Goal: Task Accomplishment & Management: Complete application form

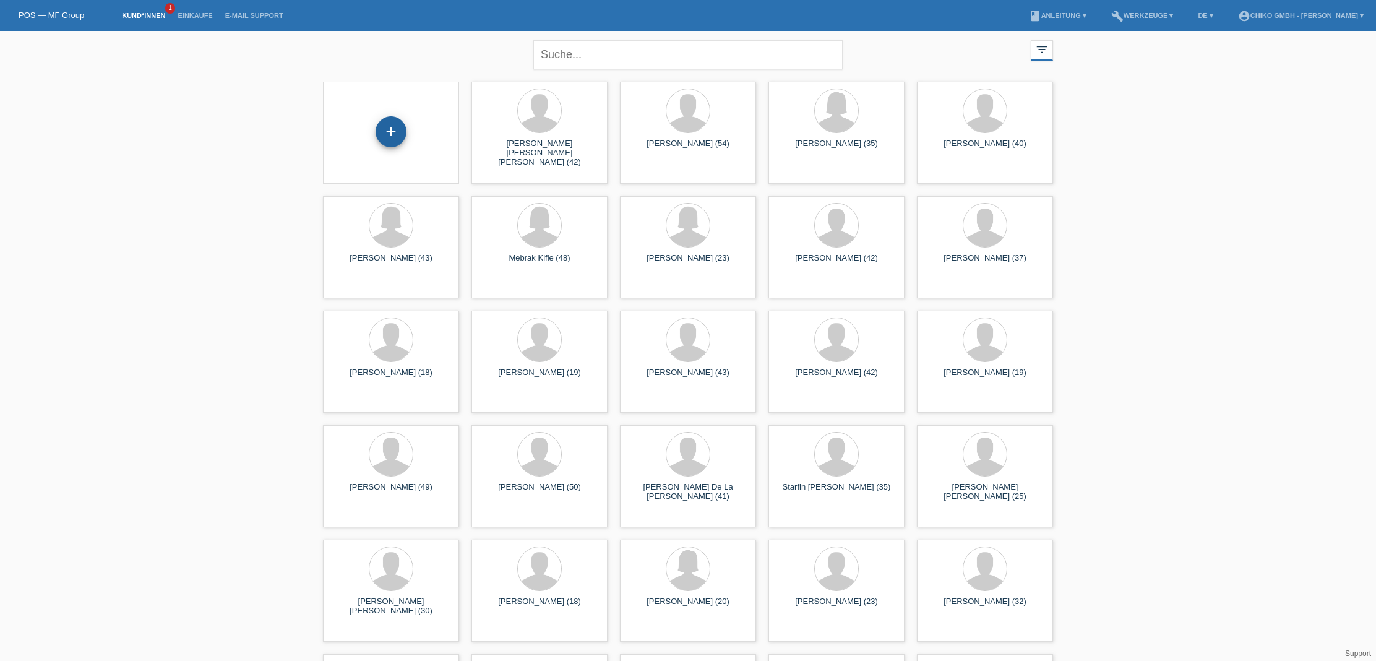
click at [399, 131] on div "+" at bounding box center [391, 131] width 31 height 31
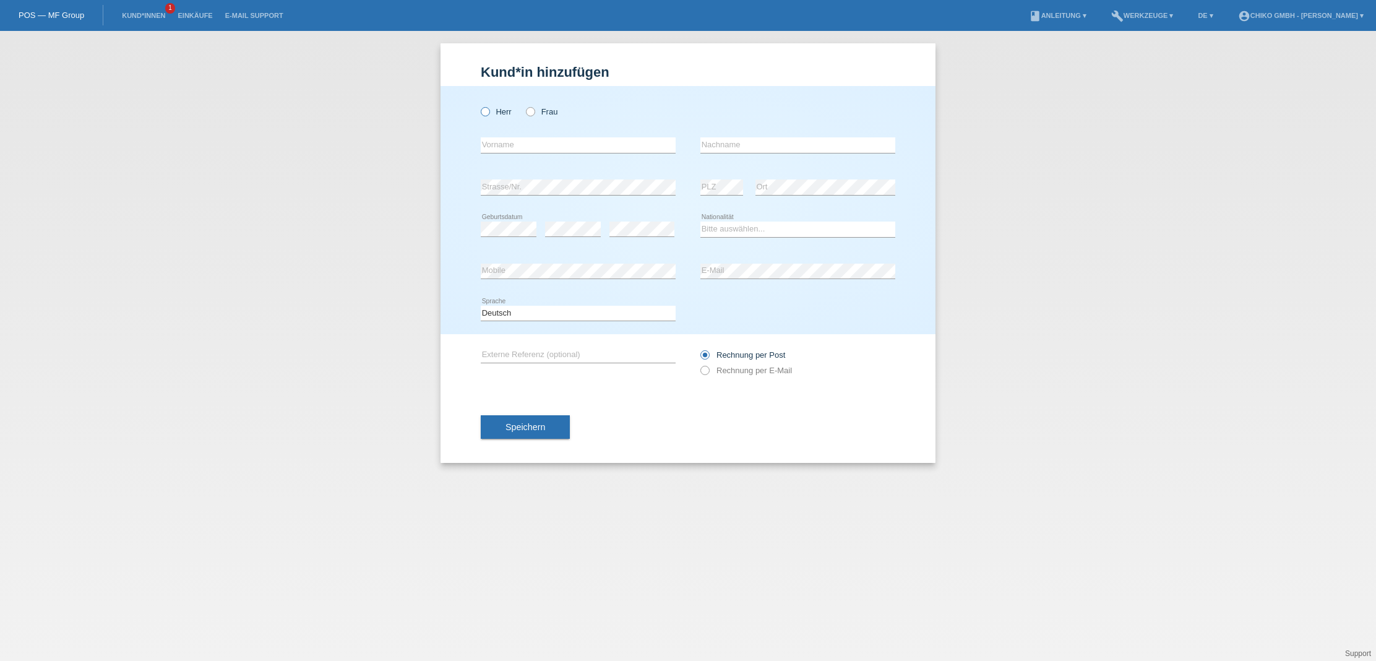
click at [479, 105] on icon at bounding box center [479, 105] width 0 height 0
click at [482, 110] on input "Herr" at bounding box center [485, 111] width 8 height 8
radio input "true"
click at [548, 116] on label "Frau" at bounding box center [542, 111] width 32 height 9
click at [534, 115] on input "Frau" at bounding box center [530, 111] width 8 height 8
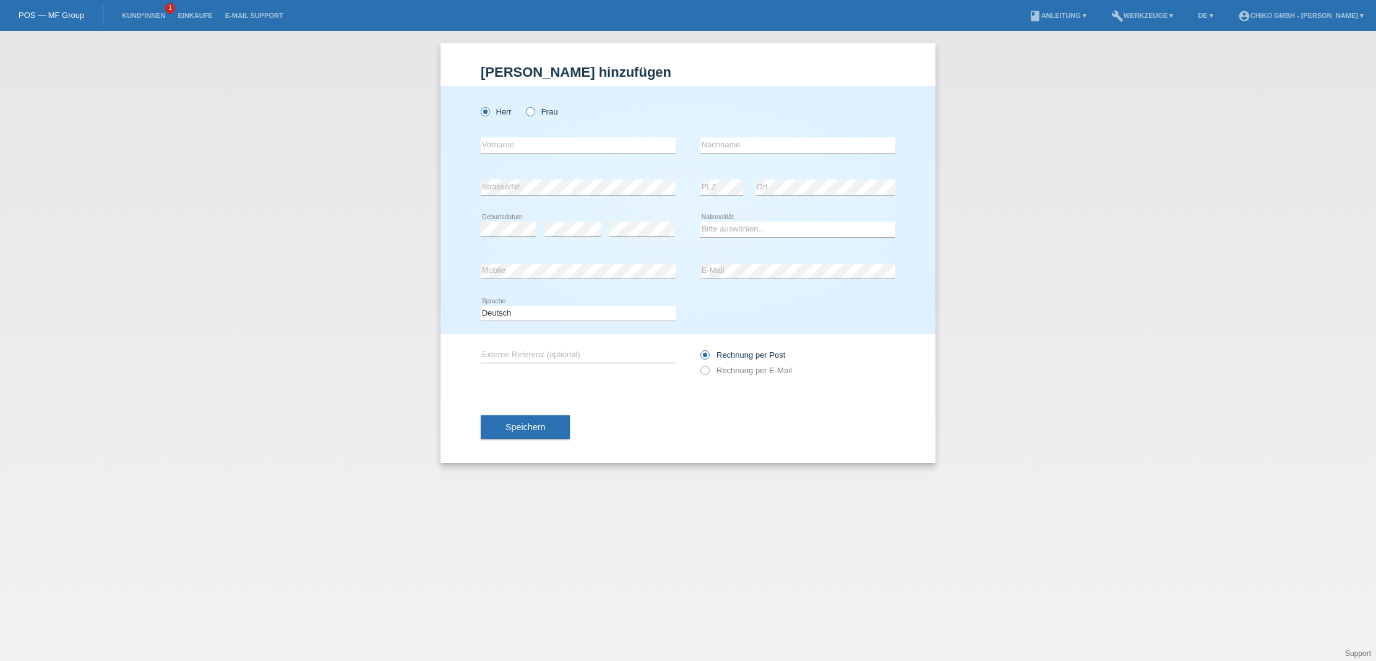
radio input "true"
click at [532, 149] on input "text" at bounding box center [578, 144] width 195 height 15
type input "Nazan"
click at [706, 142] on input "öztürk" at bounding box center [798, 144] width 195 height 15
type input "Öztürk"
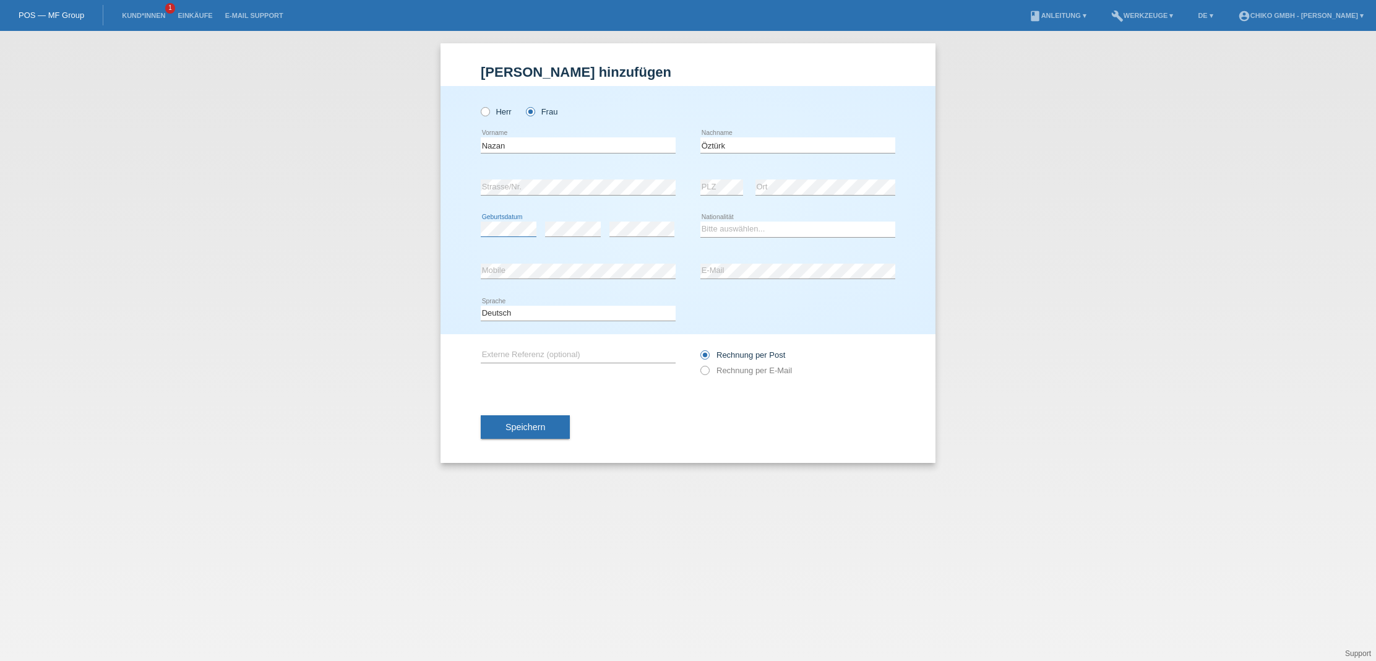
click at [589, 225] on div "error Geburtsdatum error error" at bounding box center [578, 230] width 195 height 42
select select "TR"
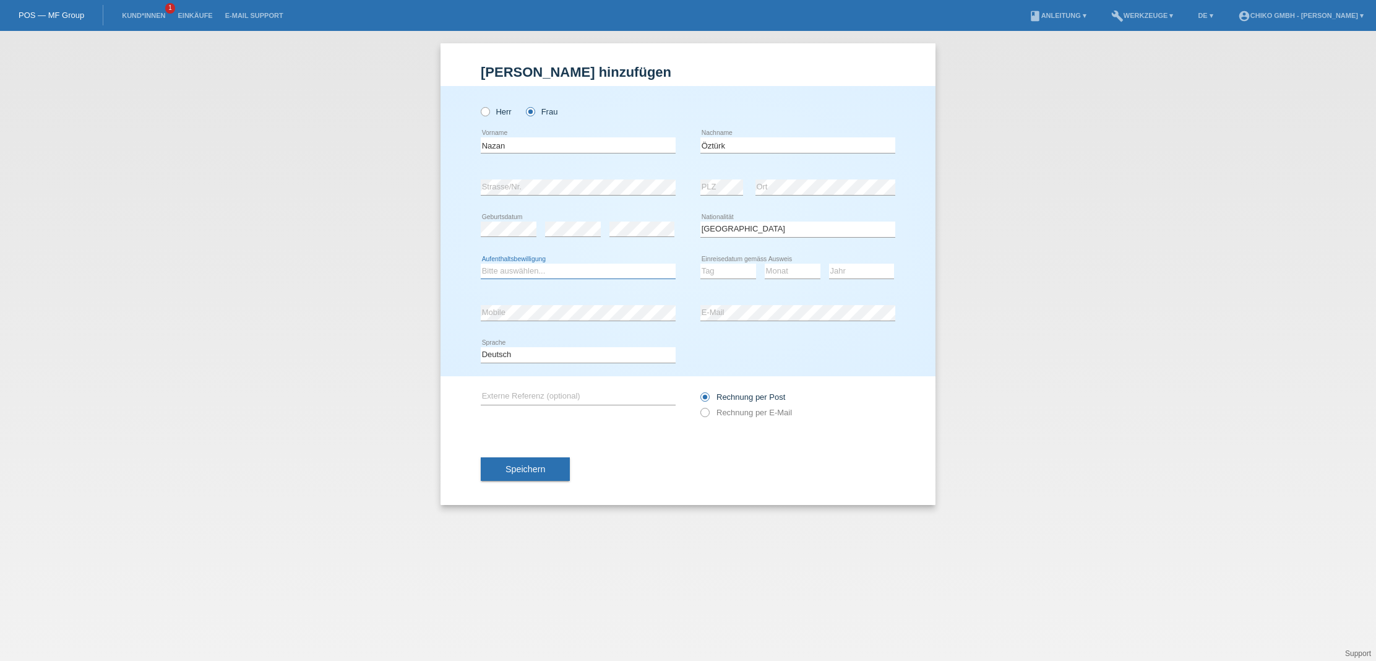
select select "B"
click at [721, 278] on div "Tag 01 02 03 04 05 06 07 08 09 10 11 12 13 14 15 16" at bounding box center [729, 272] width 56 height 42
select select "29"
select select "11"
select select "2013"
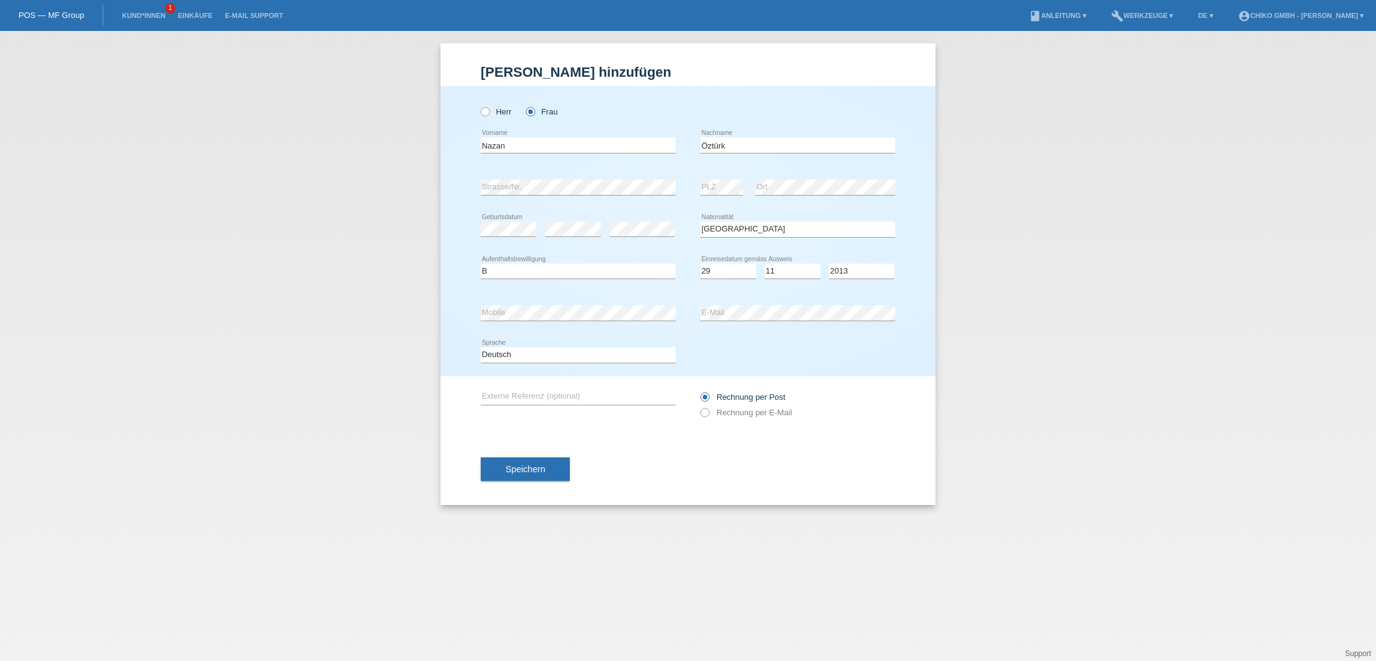
click at [790, 341] on div "Deutsch Français Italiano English error Sprache" at bounding box center [688, 355] width 415 height 42
click at [555, 467] on button "Speichern" at bounding box center [525, 469] width 89 height 24
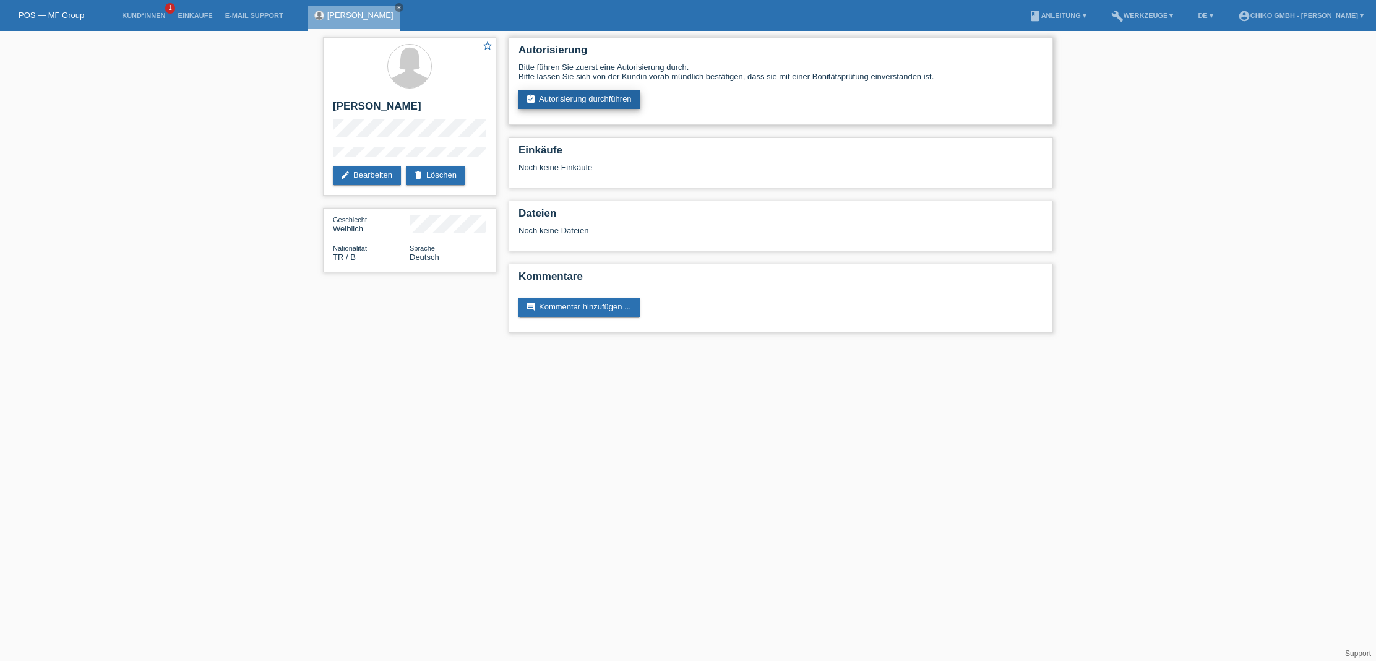
click at [570, 99] on link "assignment_turned_in Autorisierung durchführen" at bounding box center [580, 99] width 122 height 19
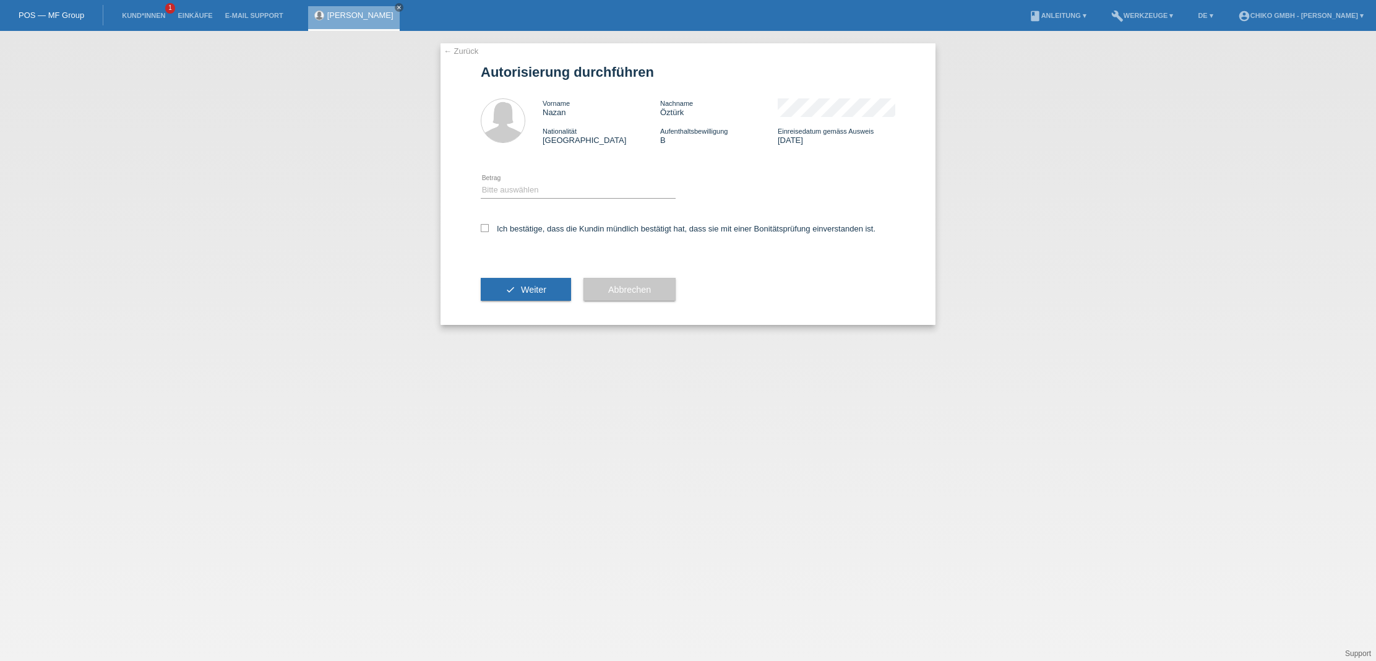
click at [545, 181] on div "Bitte auswählen CHF 1.00 - CHF 499.00 CHF 500.00 - CHF 1'999.00 CHF 2'000.00 - …" at bounding box center [578, 191] width 195 height 42
select select "2"
click at [484, 230] on icon at bounding box center [485, 228] width 8 height 8
click at [484, 230] on input "Ich bestätige, dass die Kundin mündlich bestätigt hat, dass sie mit einer Bonit…" at bounding box center [485, 228] width 8 height 8
checkbox input "true"
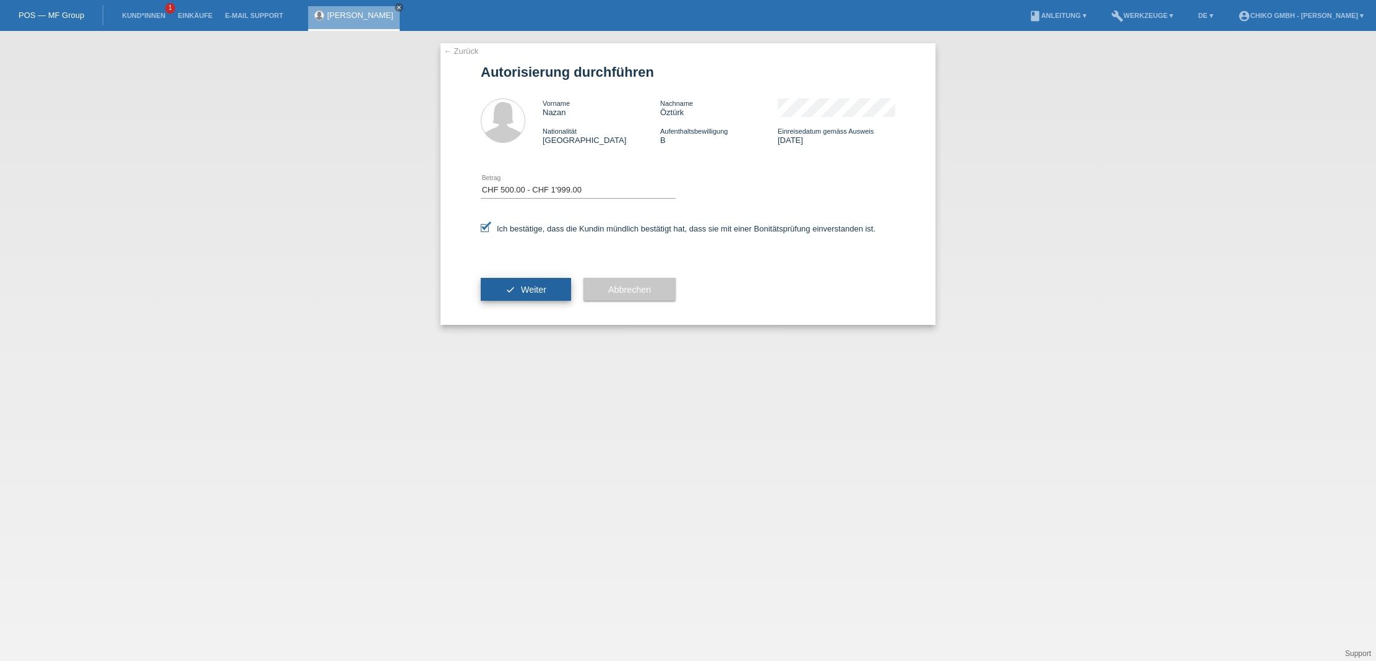
click at [529, 297] on button "check Weiter" at bounding box center [526, 290] width 90 height 24
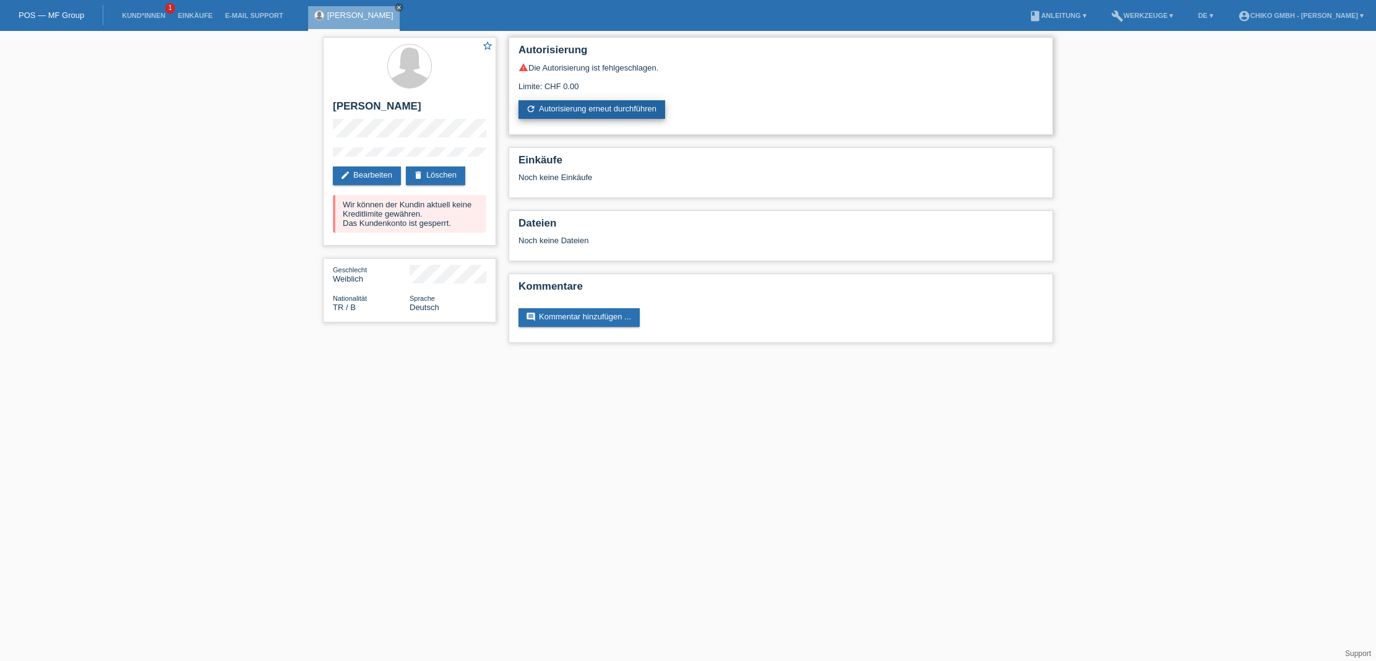
click at [596, 103] on link "refresh Autorisierung erneut durchführen" at bounding box center [592, 109] width 147 height 19
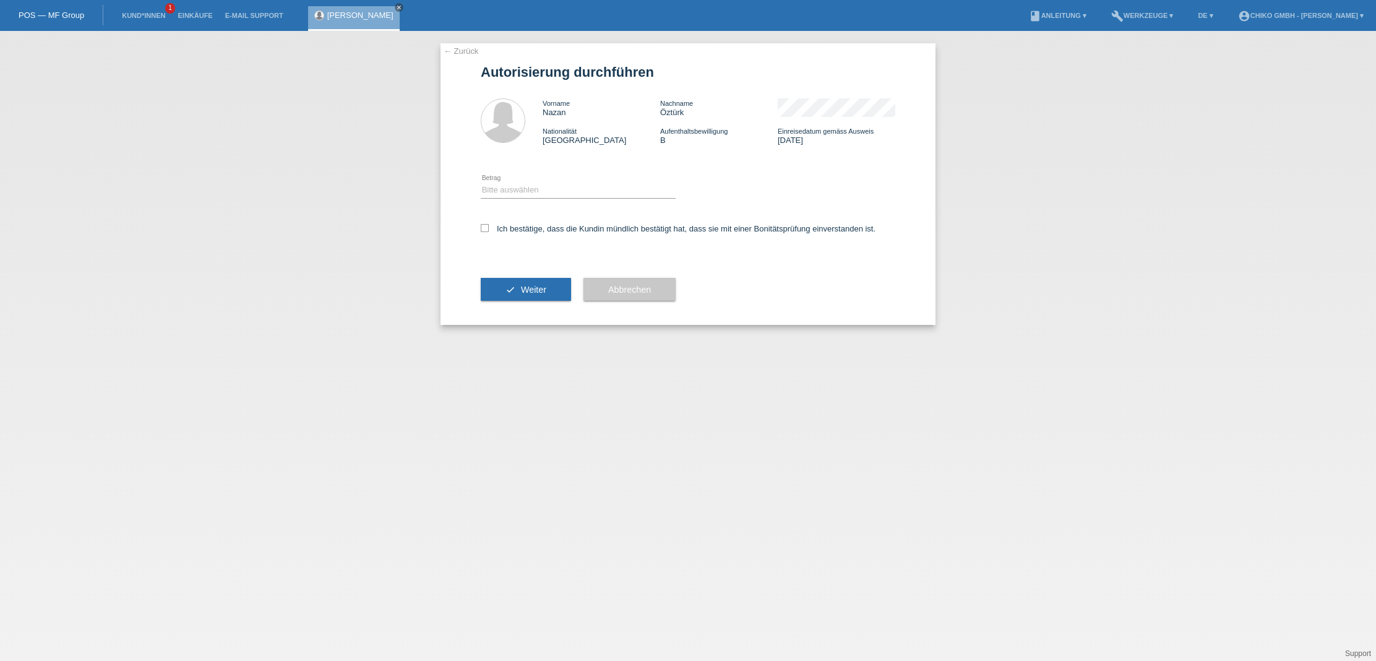
drag, startPoint x: 583, startPoint y: 179, endPoint x: 587, endPoint y: 184, distance: 6.6
click at [583, 180] on div "Bitte auswählen CHF 1.00 - CHF 499.00 CHF 500.00 - CHF 1'999.00 CHF 2'000.00 - …" at bounding box center [578, 191] width 195 height 42
select select "2"
click at [481, 225] on icon at bounding box center [485, 228] width 8 height 8
click at [481, 225] on input "Ich bestätige, dass die Kundin mündlich bestätigt hat, dass sie mit einer Bonit…" at bounding box center [485, 228] width 8 height 8
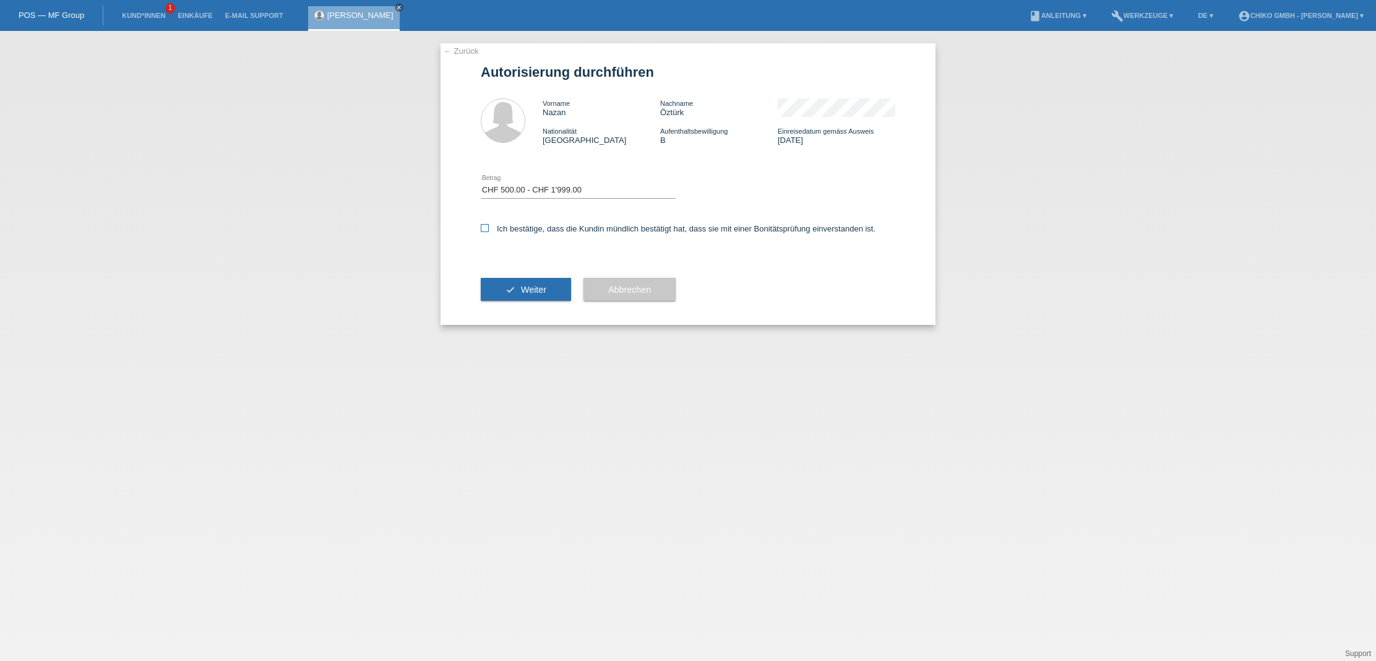
checkbox input "true"
click at [522, 296] on button "check Weiter" at bounding box center [526, 290] width 90 height 24
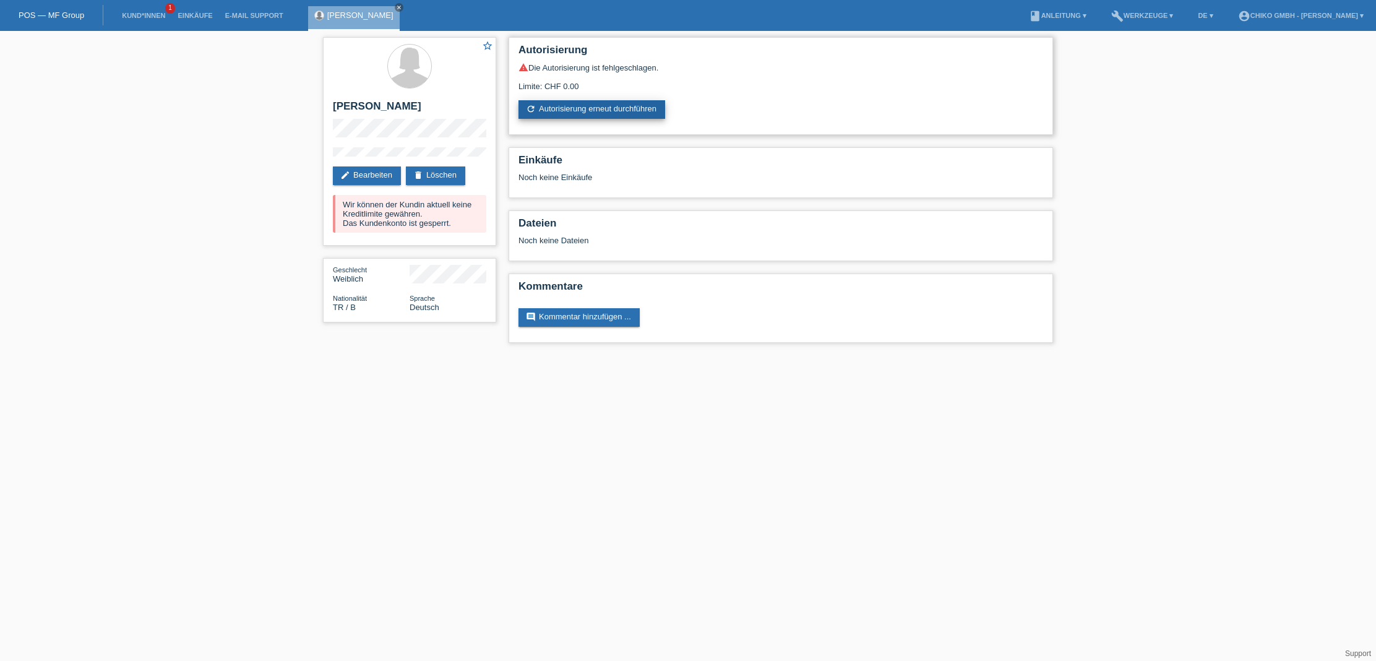
click at [581, 113] on link "refresh Autorisierung erneut durchführen" at bounding box center [592, 109] width 147 height 19
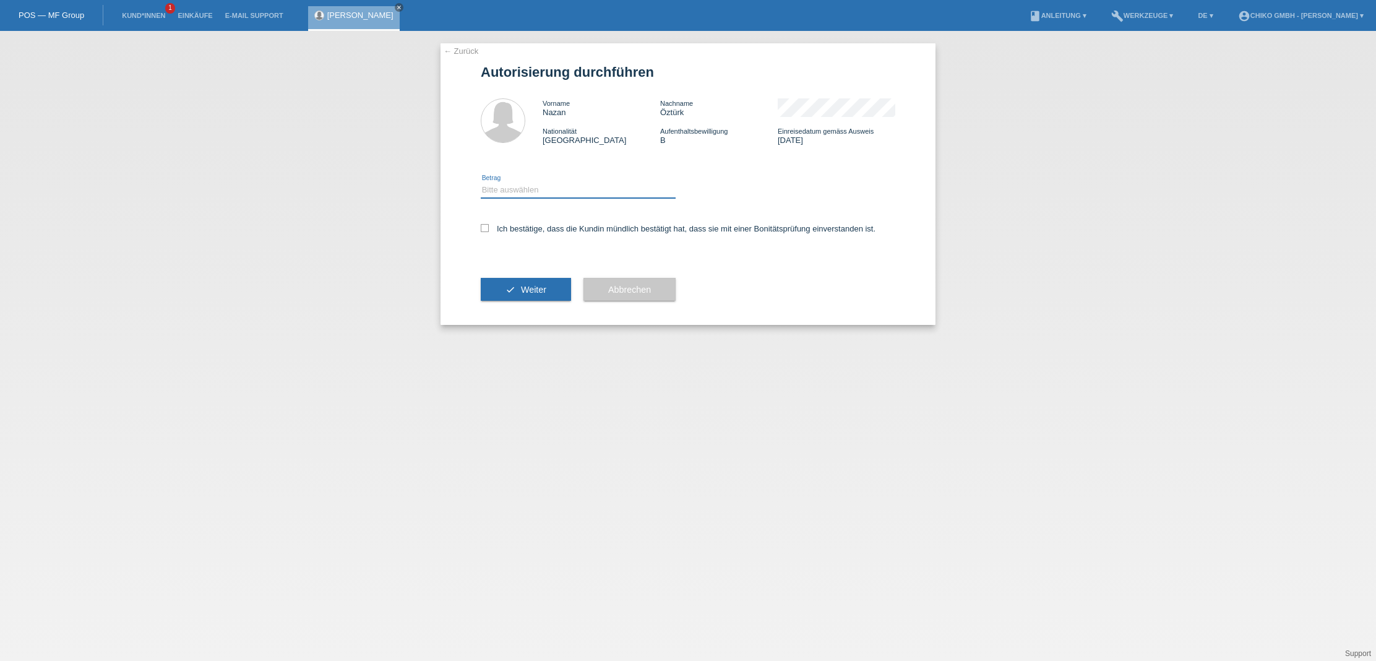
select select "2"
click at [488, 229] on icon at bounding box center [485, 228] width 8 height 8
click at [488, 229] on input "Ich bestätige, dass die Kundin mündlich bestätigt hat, dass sie mit einer Bonit…" at bounding box center [485, 228] width 8 height 8
checkbox input "true"
click at [538, 283] on button "check Weiter" at bounding box center [526, 290] width 90 height 24
